Goal: Information Seeking & Learning: Check status

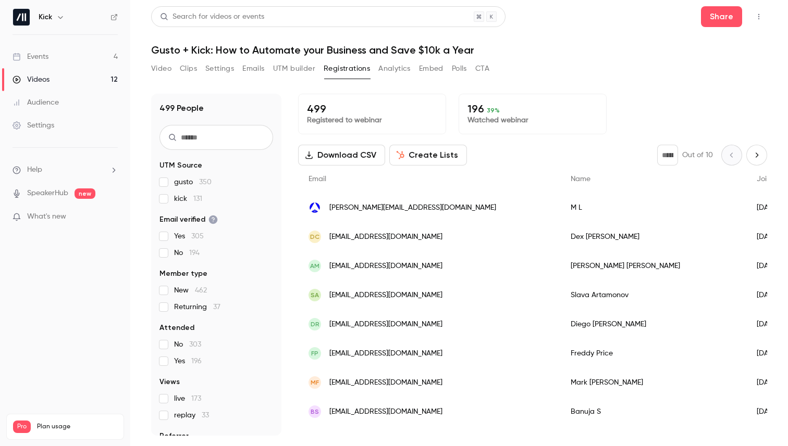
scroll to position [197, 0]
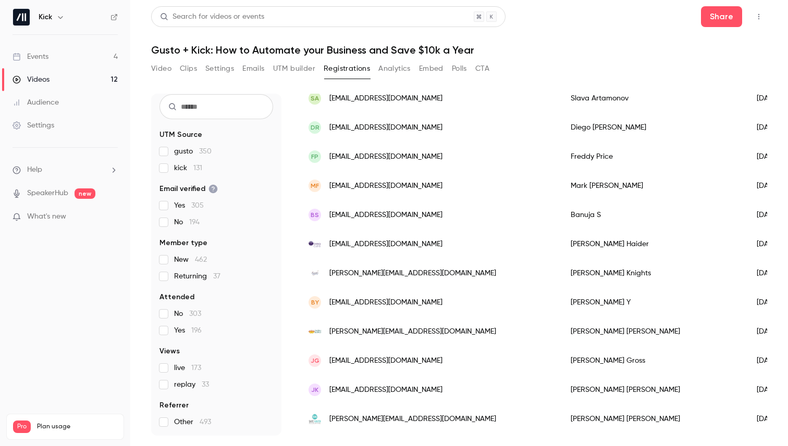
click at [96, 54] on link "Events 4" at bounding box center [65, 56] width 130 height 23
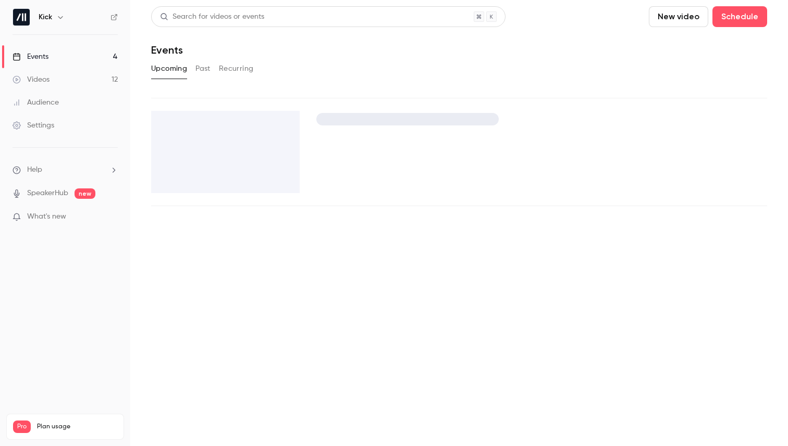
click at [206, 69] on button "Past" at bounding box center [202, 68] width 15 height 17
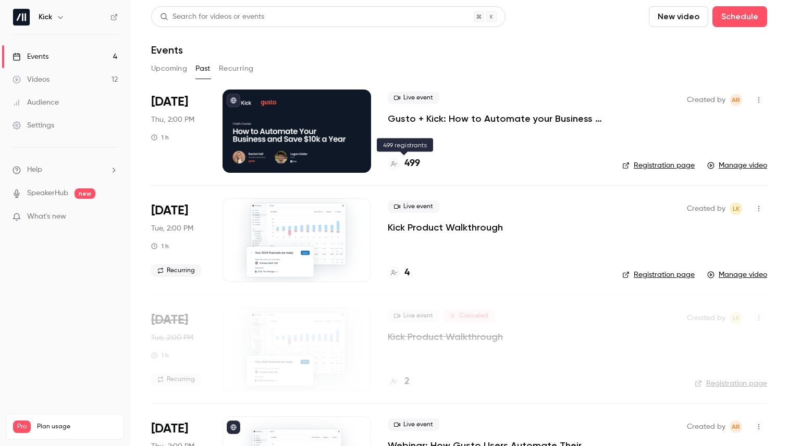
click at [414, 160] on h4 "499" at bounding box center [412, 164] width 16 height 14
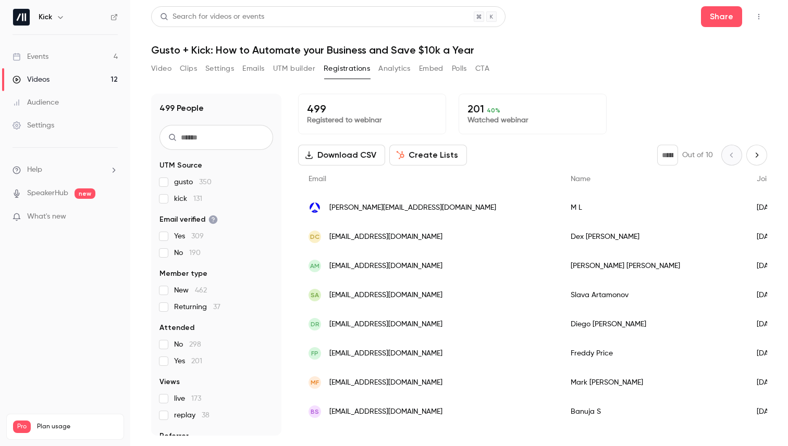
click at [81, 53] on link "Events 4" at bounding box center [65, 56] width 130 height 23
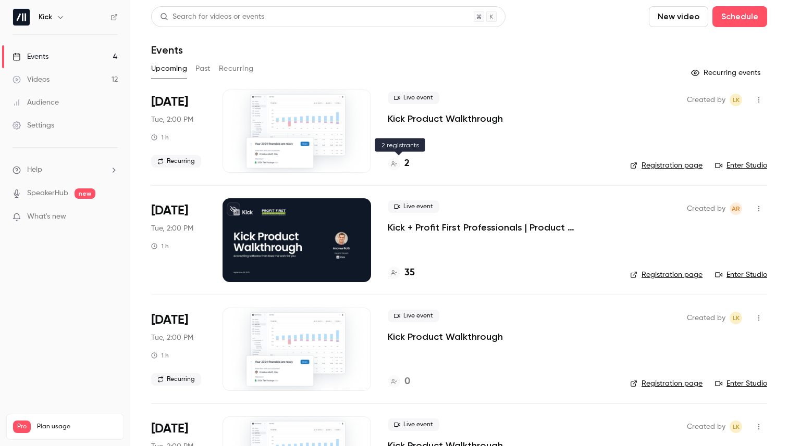
click at [405, 167] on h4 "2" at bounding box center [406, 164] width 5 height 14
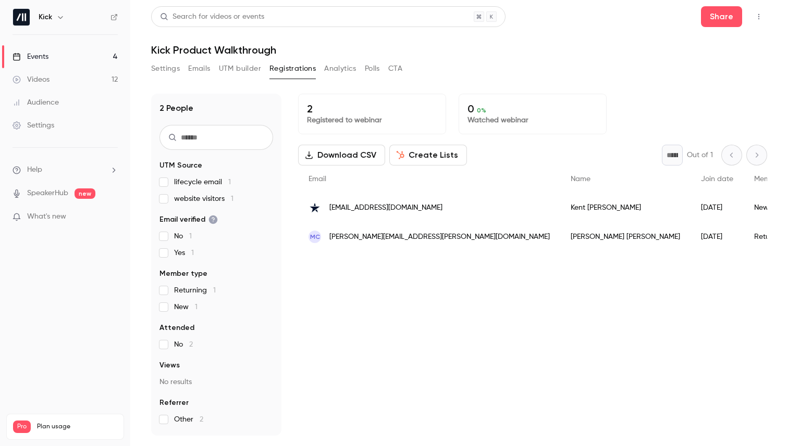
click at [503, 299] on div "2 Registered to webinar 0 0 % Watched webinar Download CSV Create Lists * Out o…" at bounding box center [532, 265] width 469 height 342
